Goal: Task Accomplishment & Management: Use online tool/utility

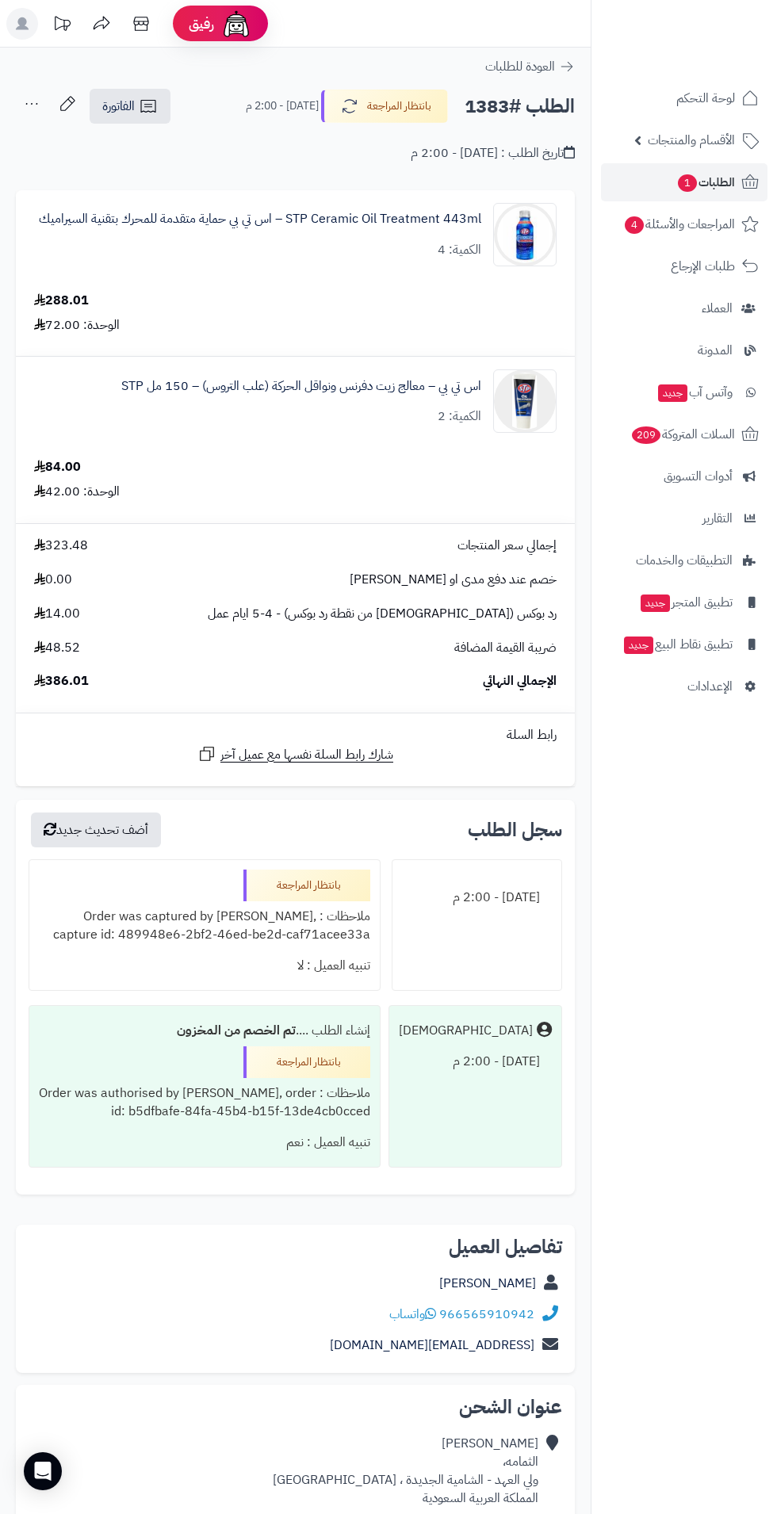
click at [320, 178] on div "**********" at bounding box center [295, 1170] width 591 height 2245
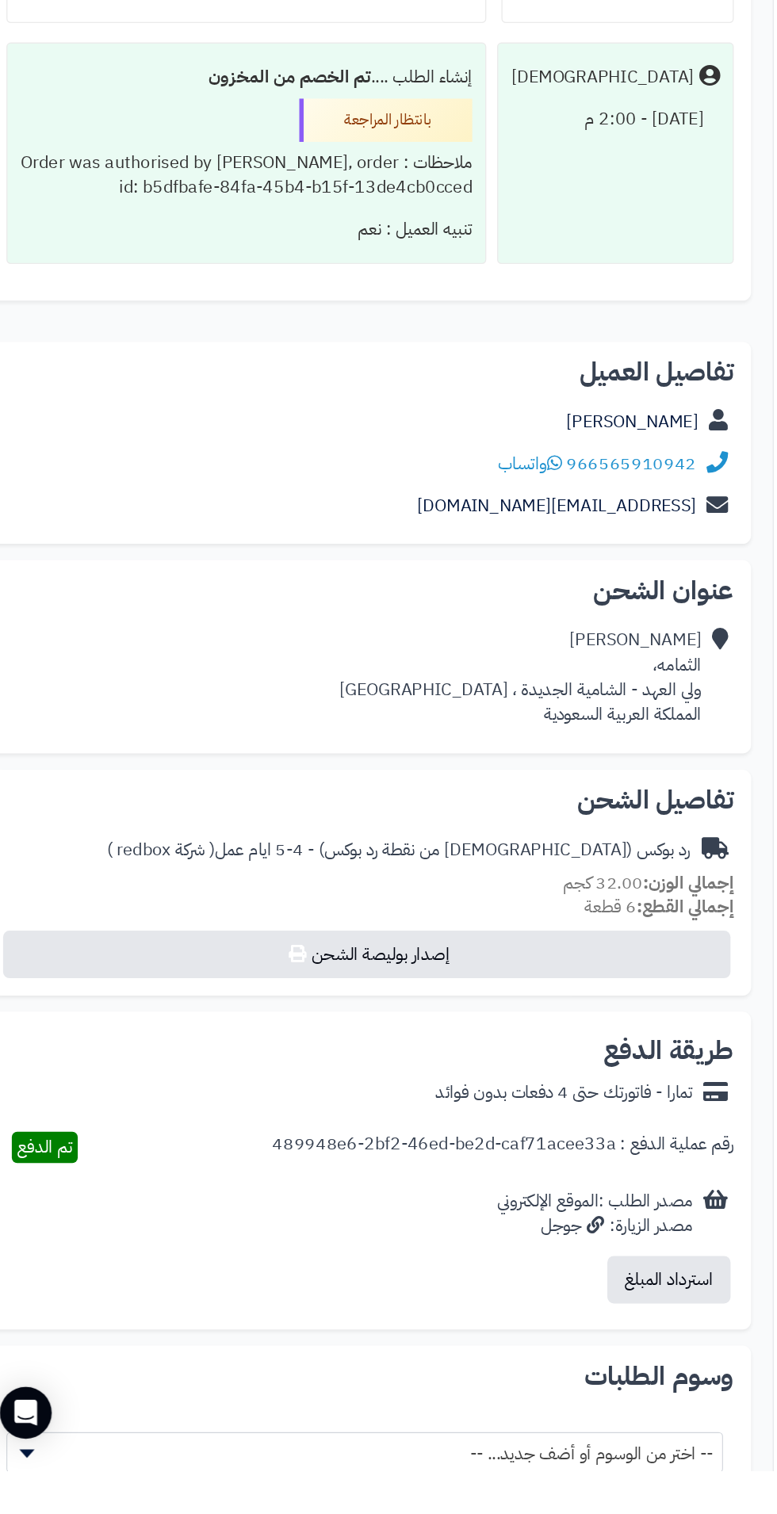
scroll to position [546, 0]
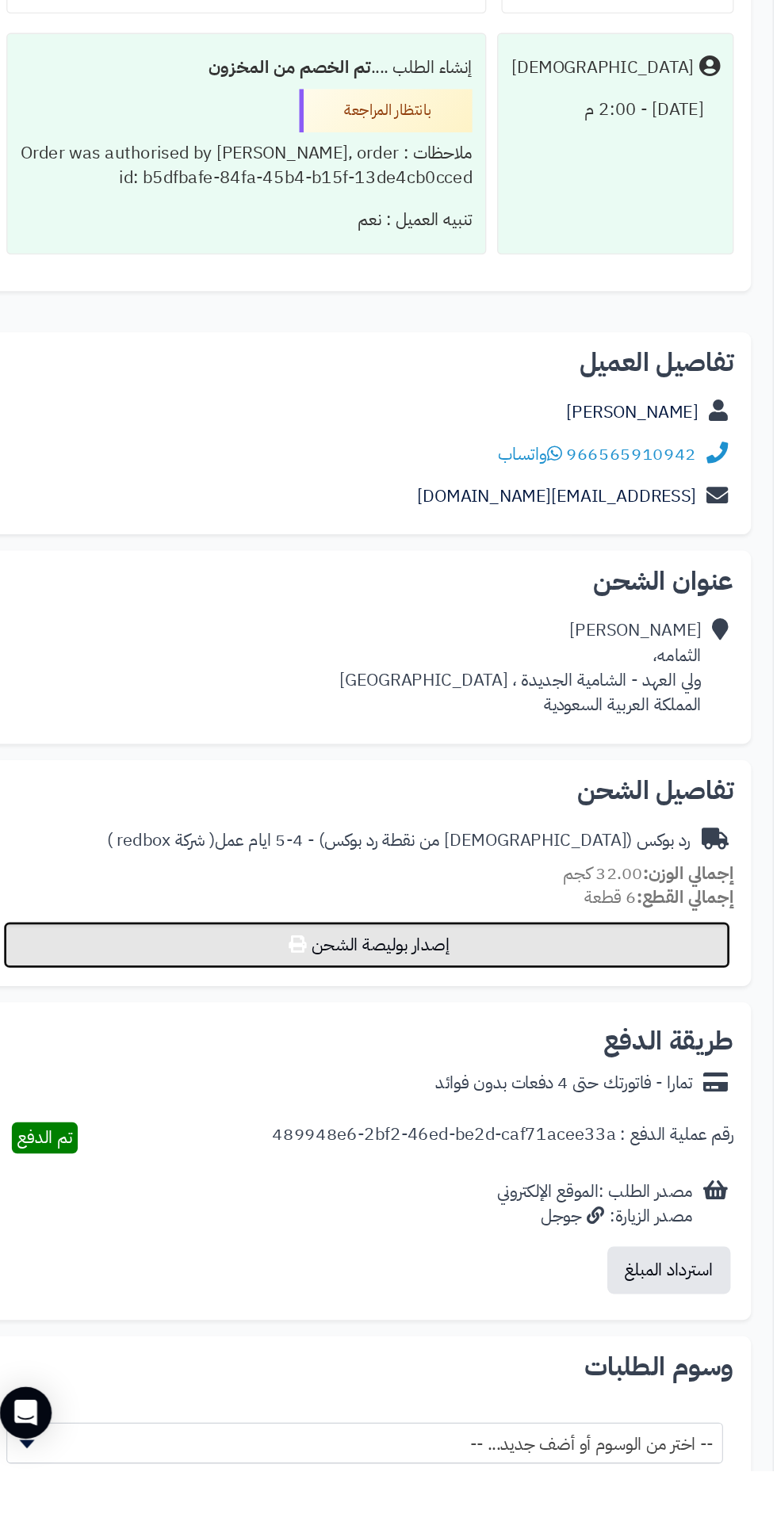
click at [328, 1113] on button "إصدار بوليصة الشحن" at bounding box center [292, 1127] width 533 height 35
select select "******"
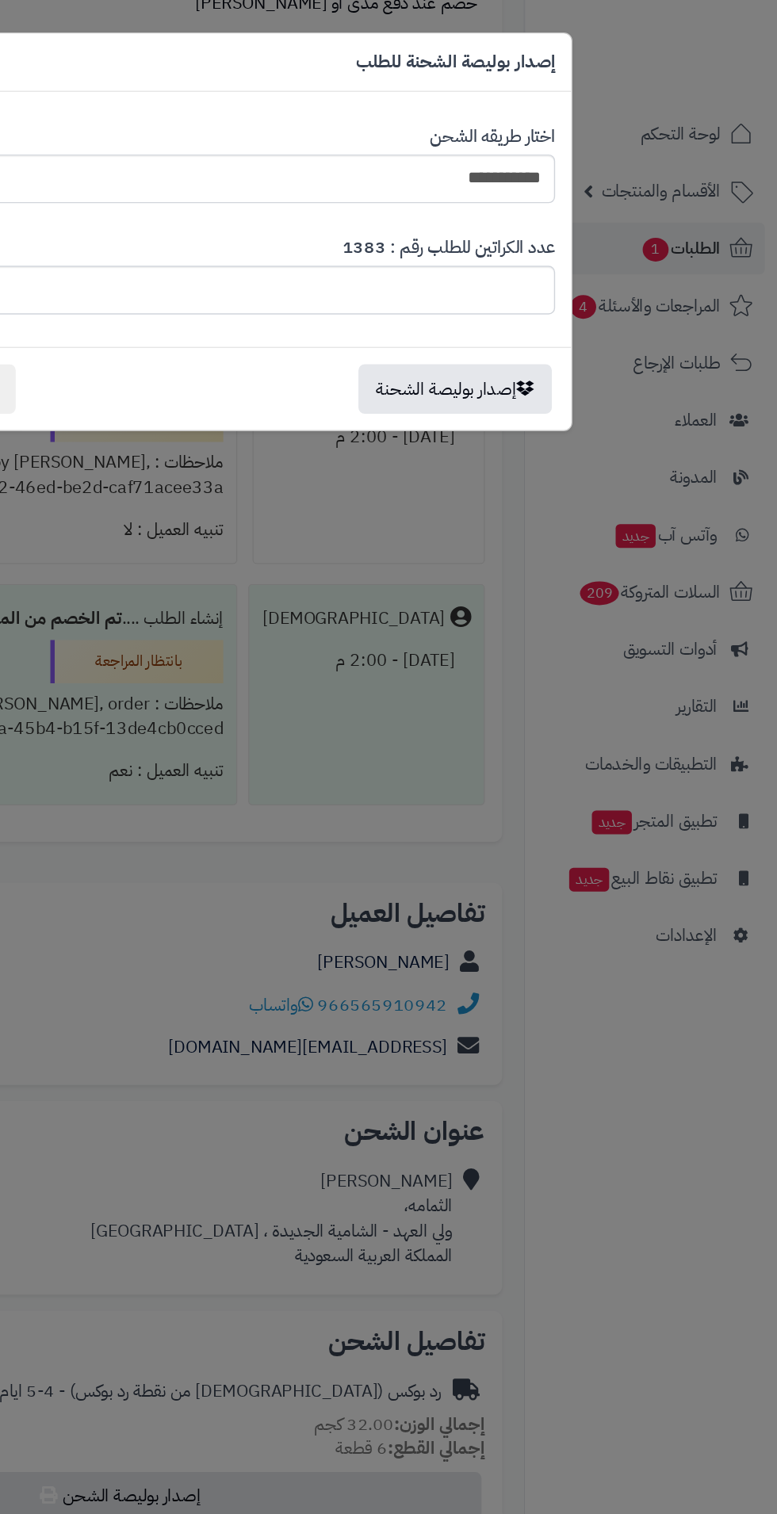
scroll to position [577, 0]
click at [510, 291] on button "إصدار بوليصة الشحنة" at bounding box center [540, 285] width 142 height 36
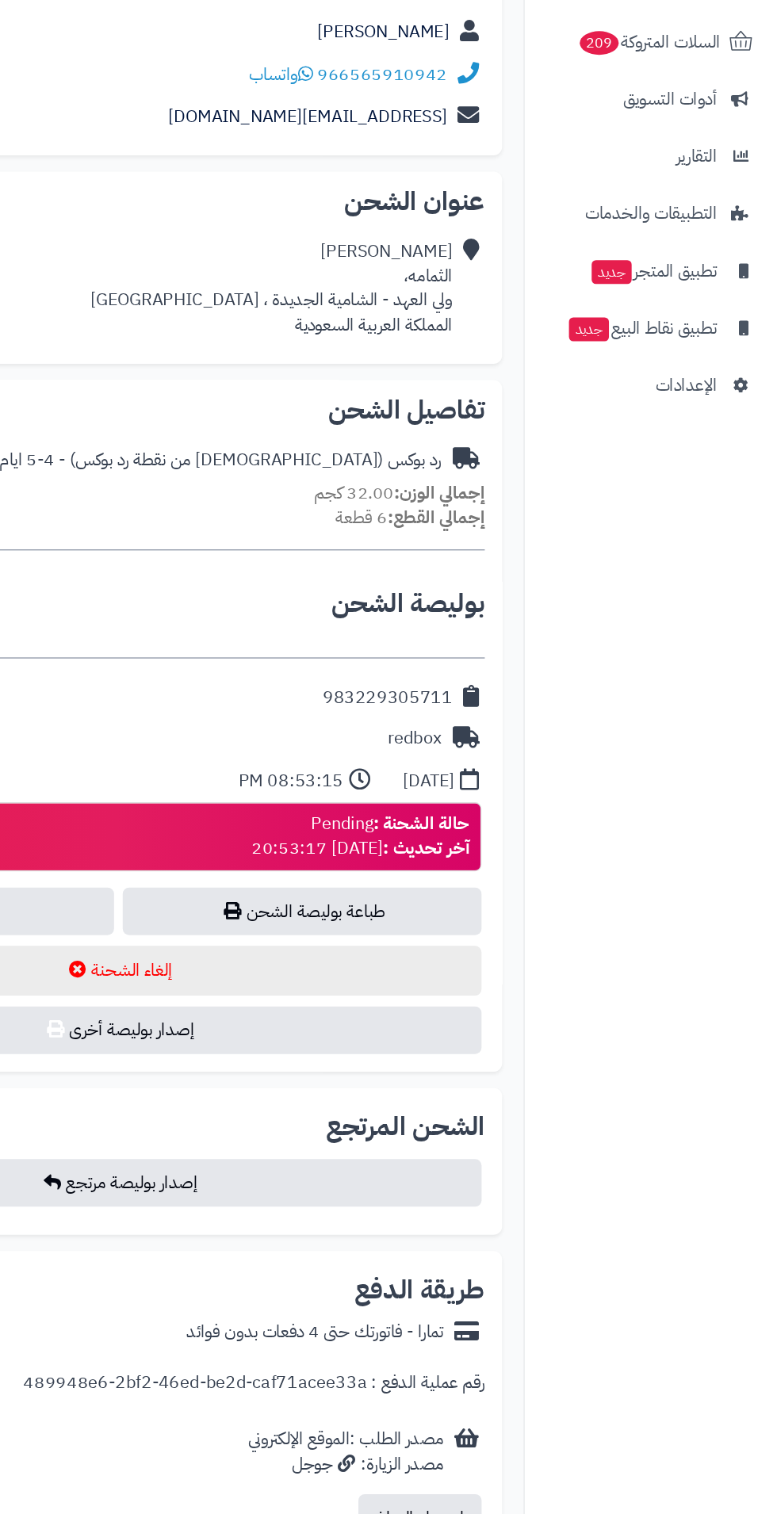
scroll to position [987, 0]
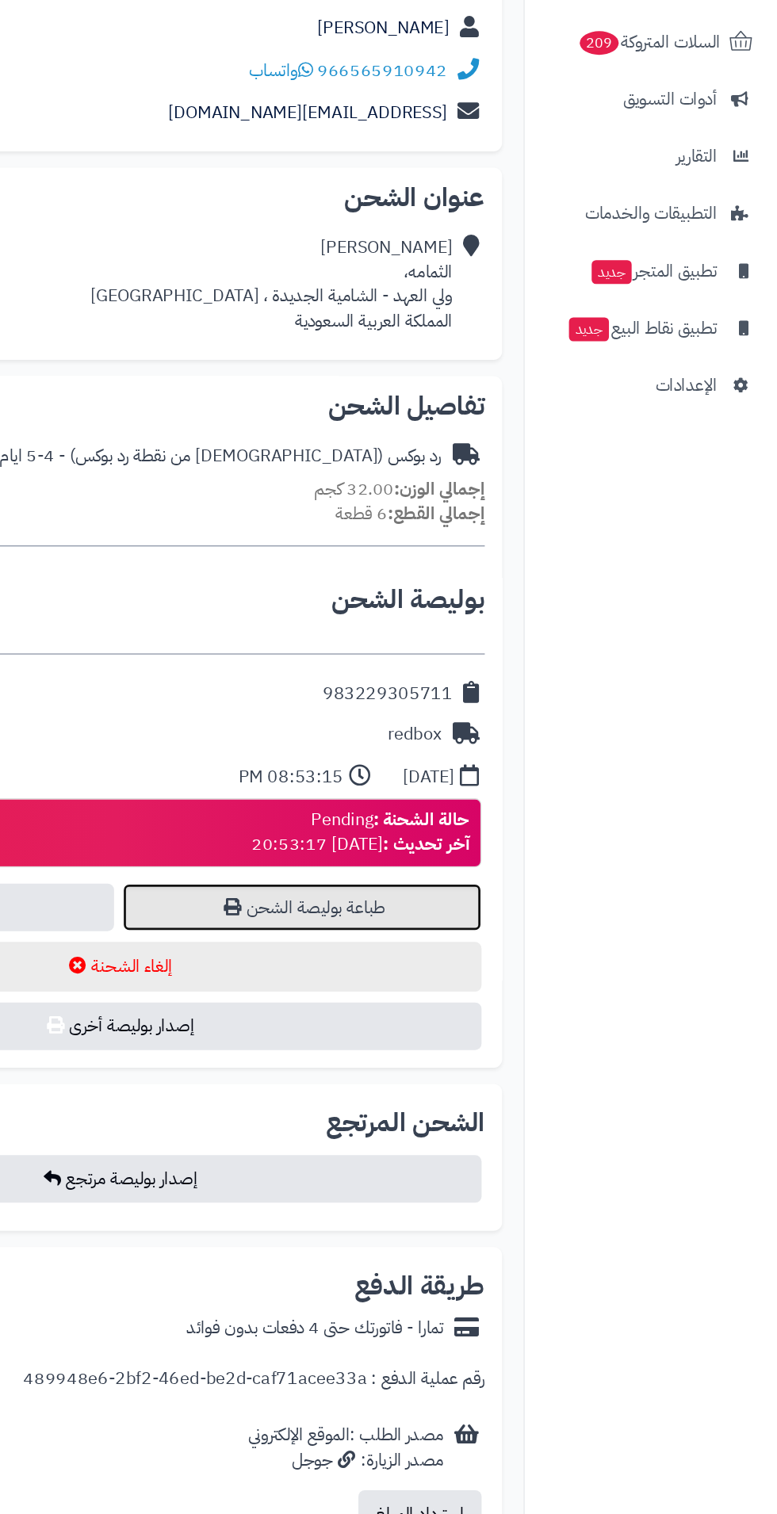
click at [390, 1052] on link "طباعة بوليصة الشحن" at bounding box center [428, 1069] width 264 height 35
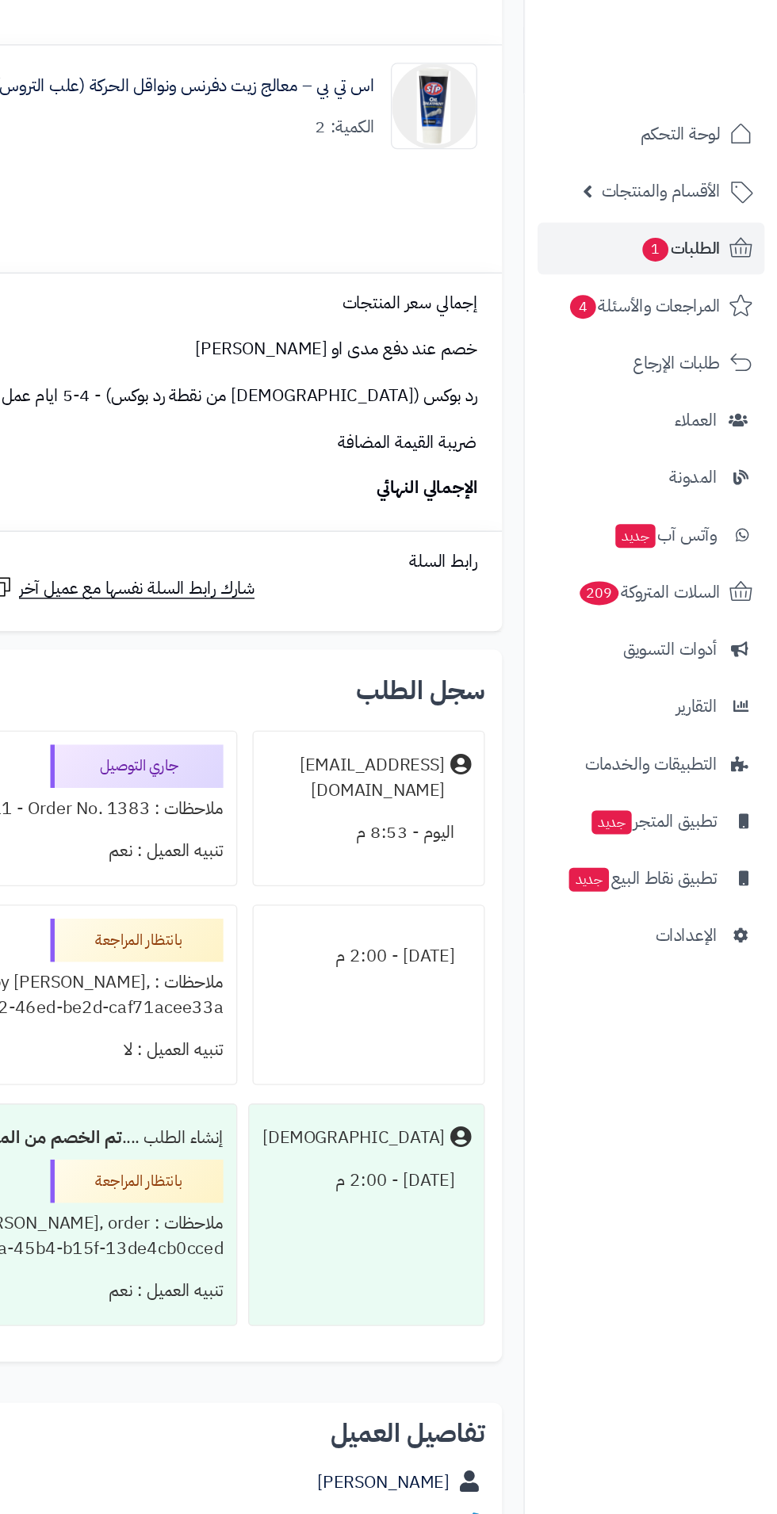
scroll to position [0, 0]
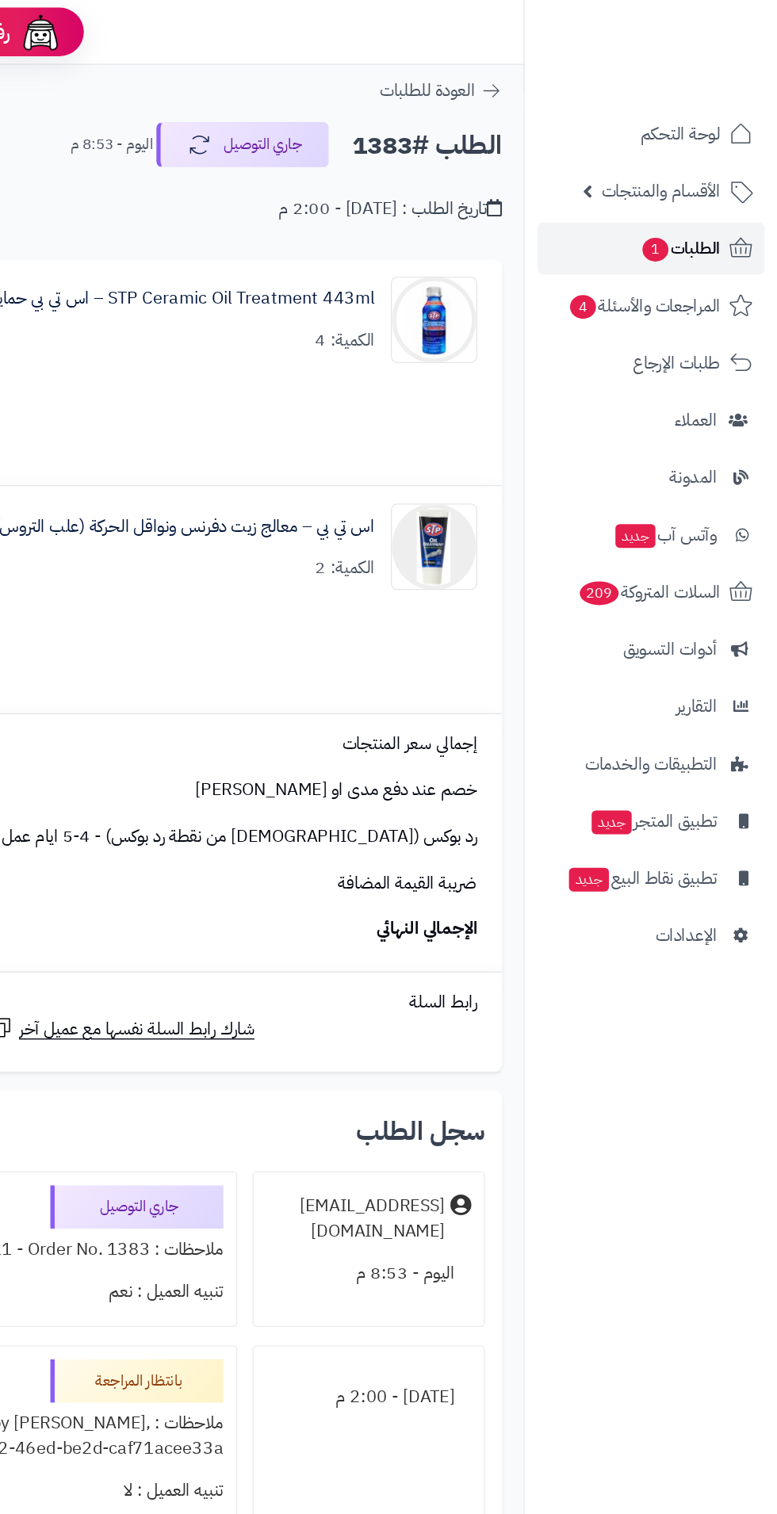
click at [684, 182] on span "1" at bounding box center [687, 183] width 20 height 18
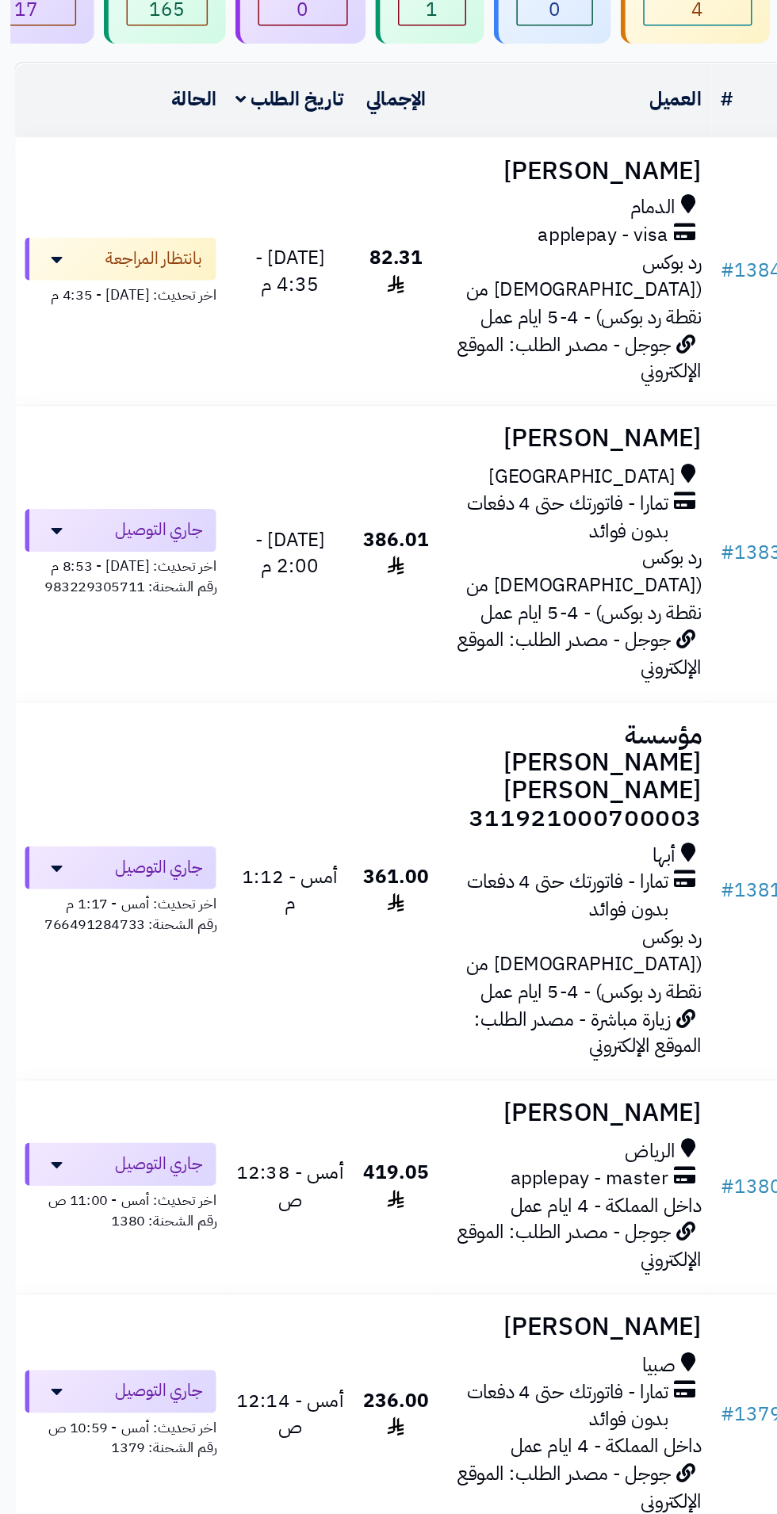
click at [414, 313] on h3 "احمد احربي" at bounding box center [387, 313] width 168 height 18
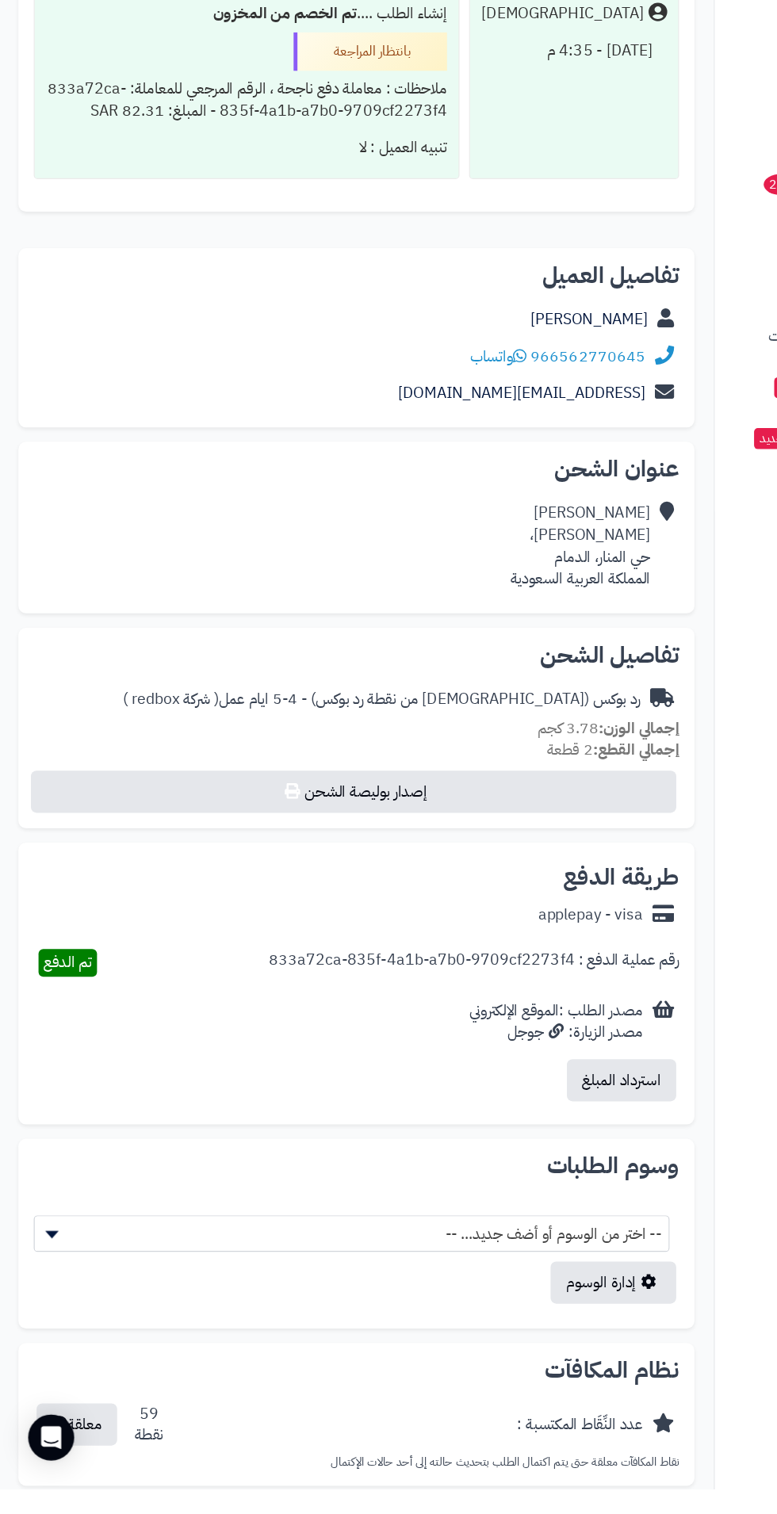
scroll to position [592, 0]
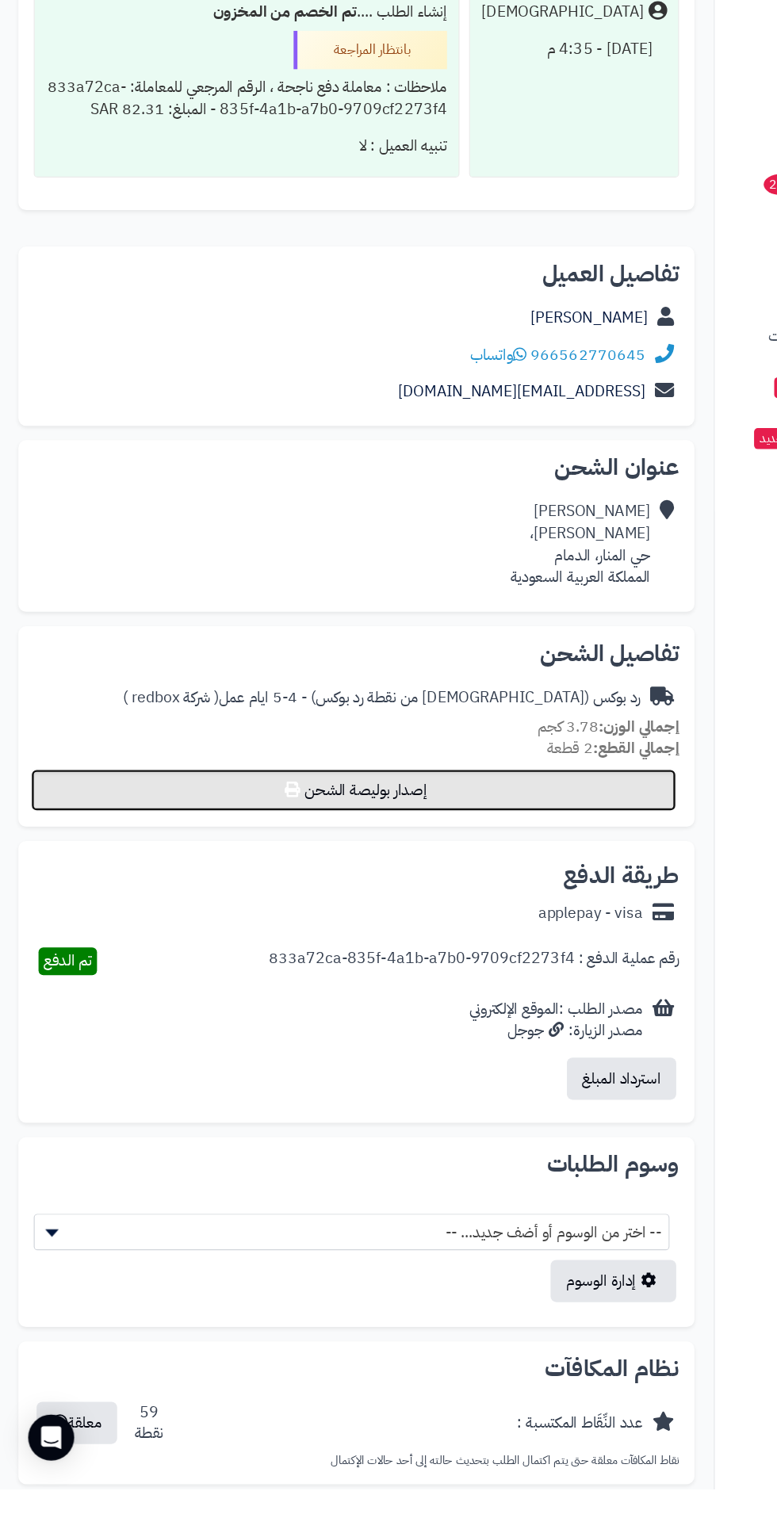
click at [301, 945] on button "إصدار بوليصة الشحن" at bounding box center [292, 936] width 533 height 35
select select "******"
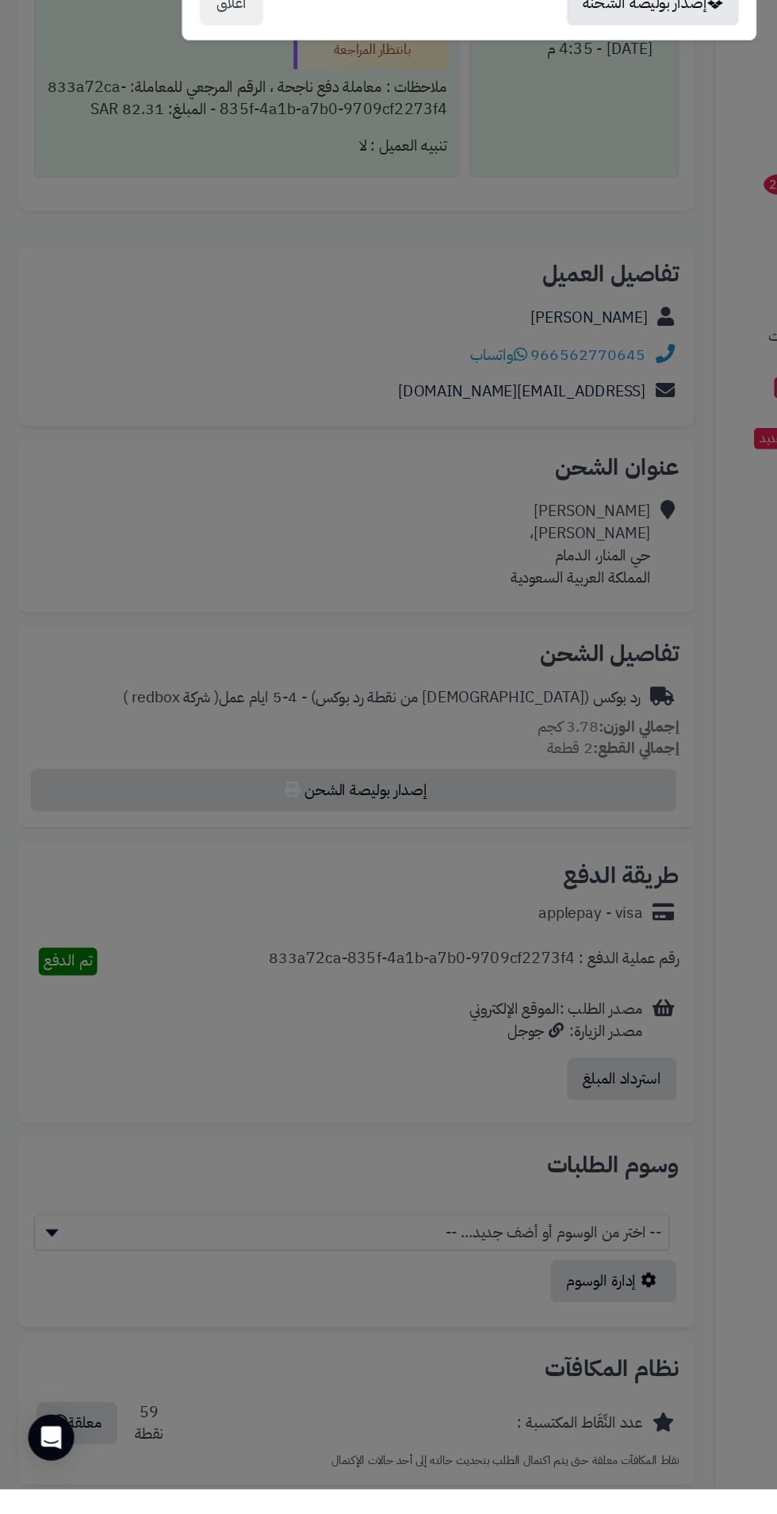
scroll to position [612, 0]
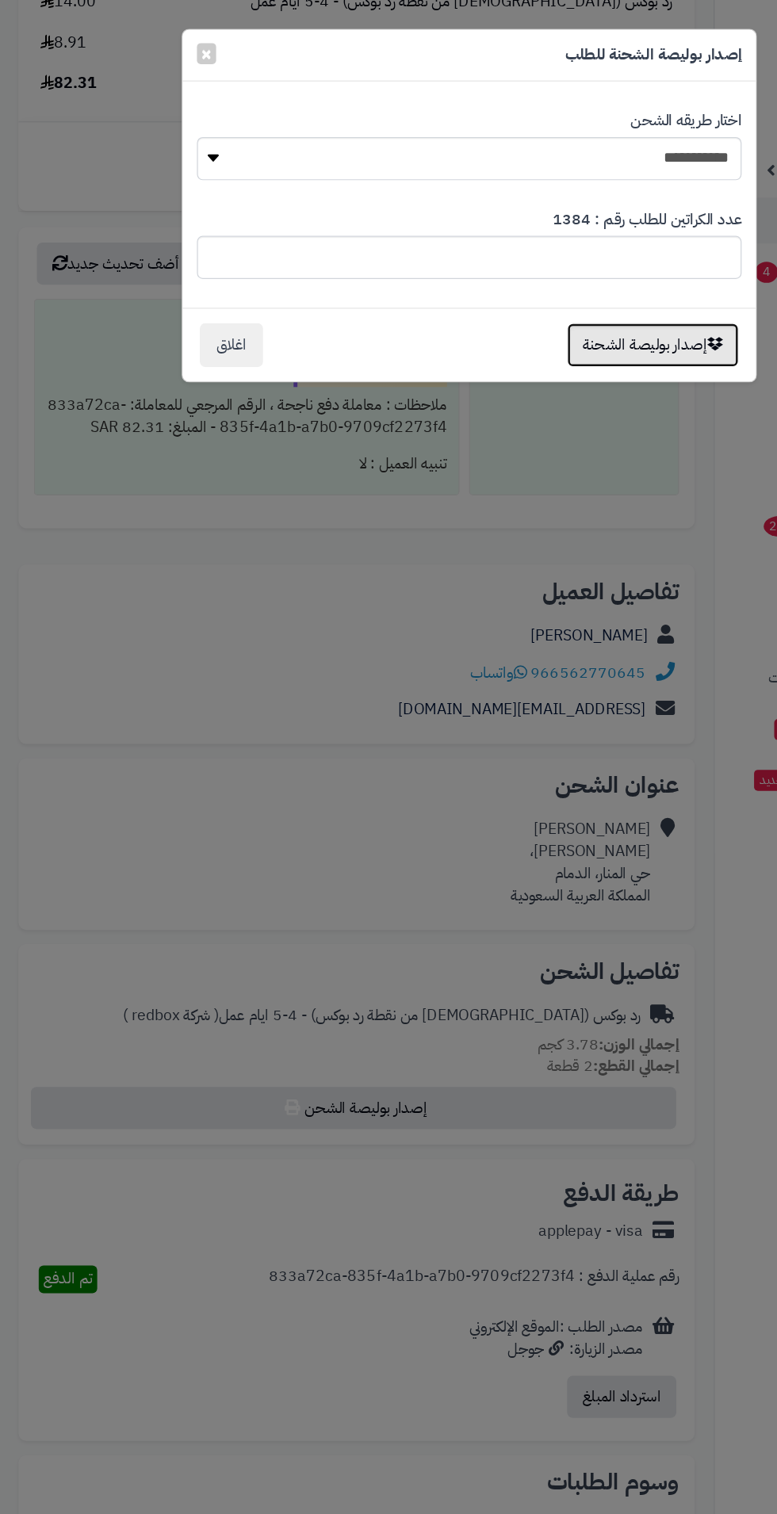
click at [541, 288] on button "إصدار بوليصة الشحنة" at bounding box center [540, 285] width 142 height 36
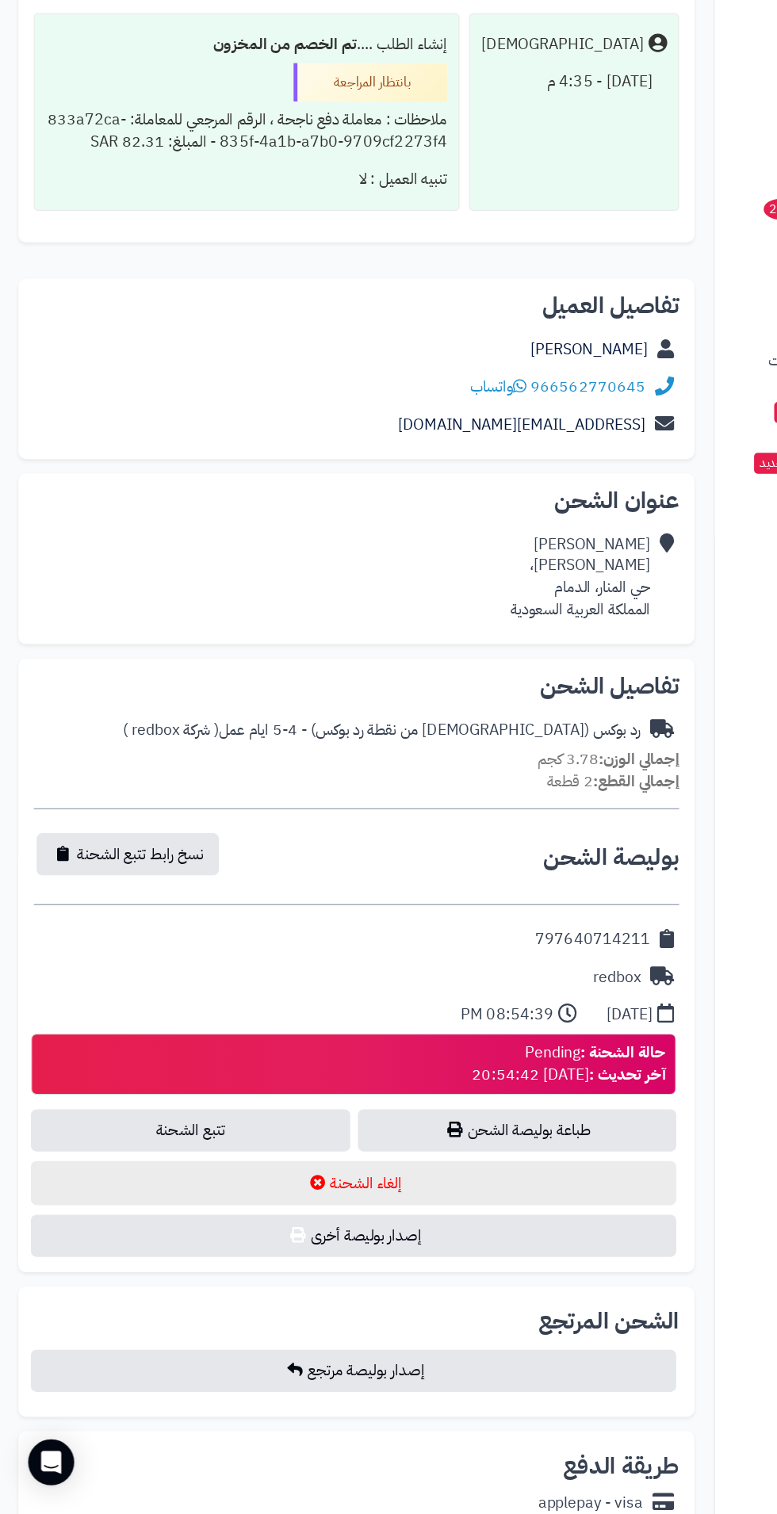
scroll to position [713, 0]
click at [419, 1198] on link "طباعة بوليصة الشحن" at bounding box center [428, 1196] width 264 height 35
